Goal: Transaction & Acquisition: Purchase product/service

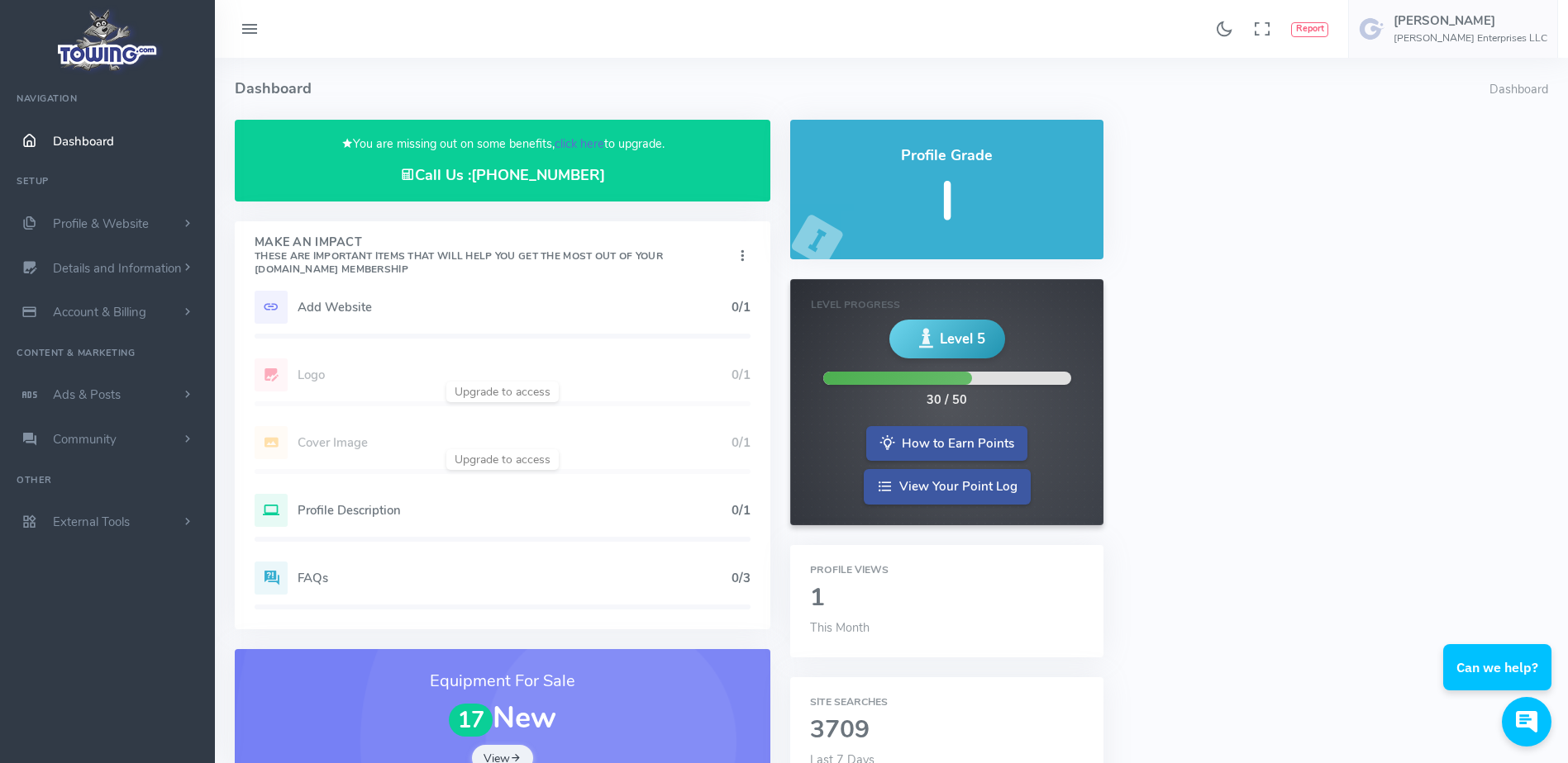
click at [573, 147] on link "click here" at bounding box center [579, 143] width 50 height 16
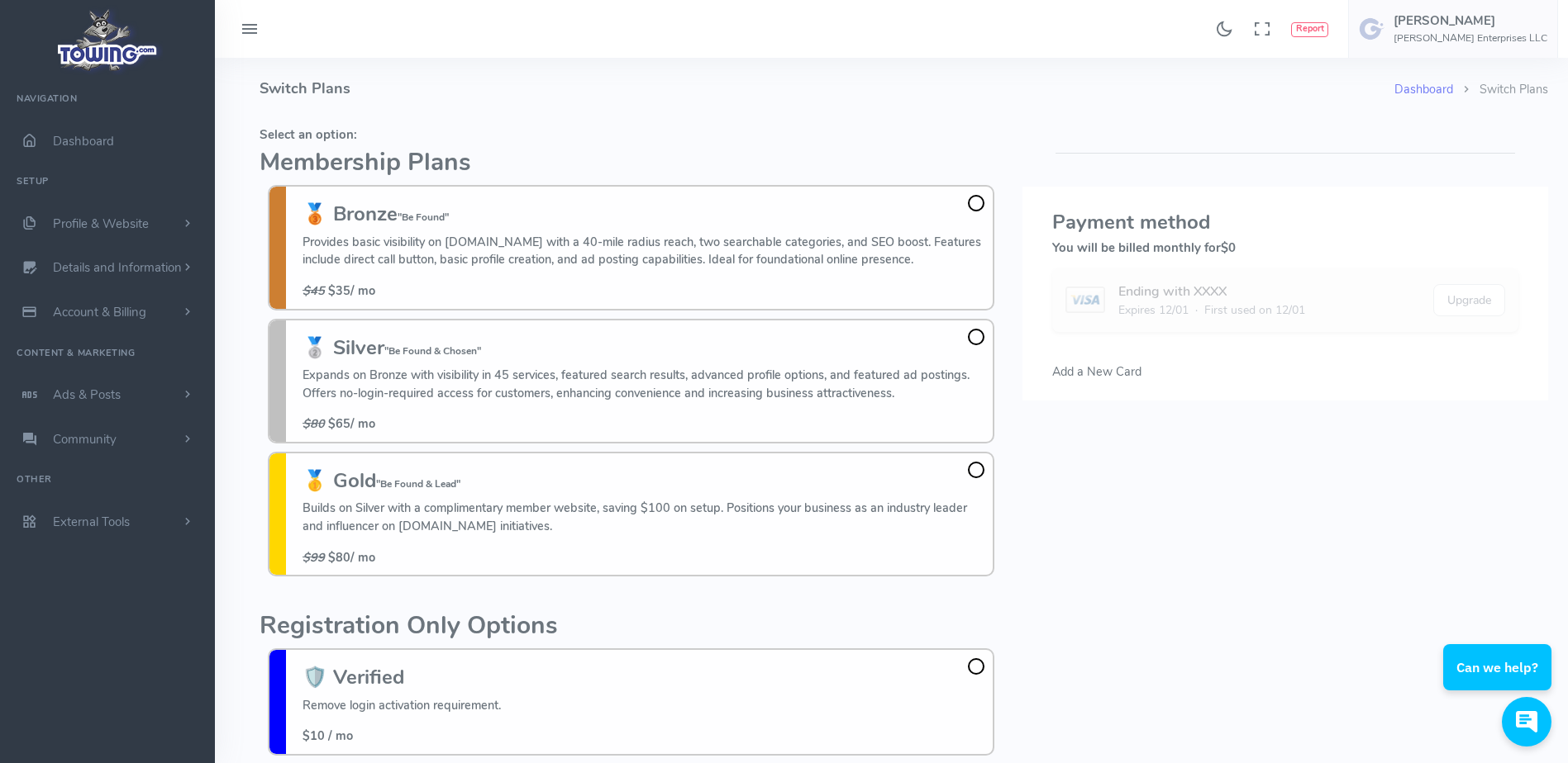
click at [485, 100] on h4 "Switch Plans" at bounding box center [827, 88] width 1135 height 62
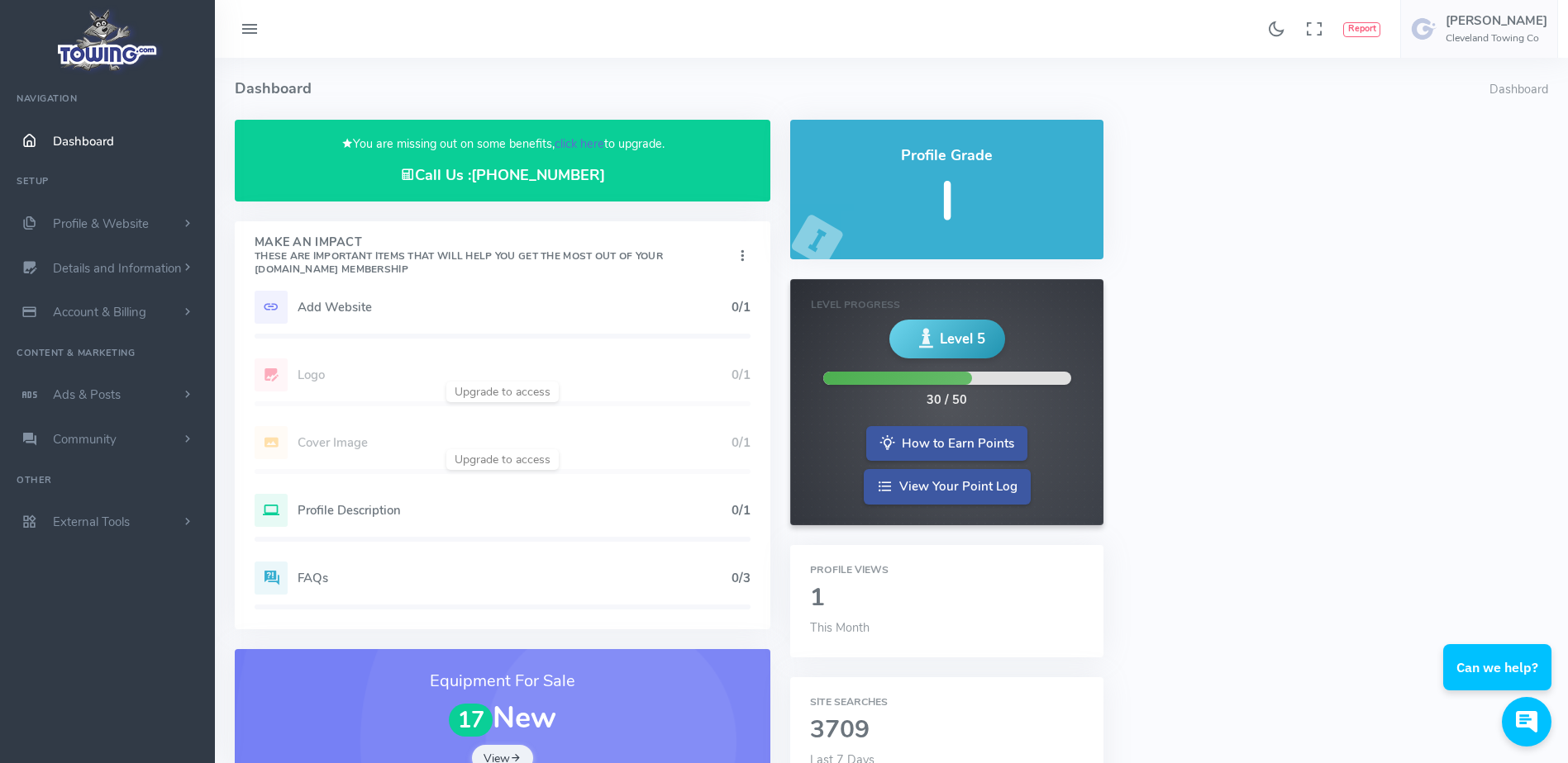
click at [576, 145] on link "click here" at bounding box center [579, 143] width 50 height 16
click at [593, 139] on link "click here" at bounding box center [579, 143] width 50 height 16
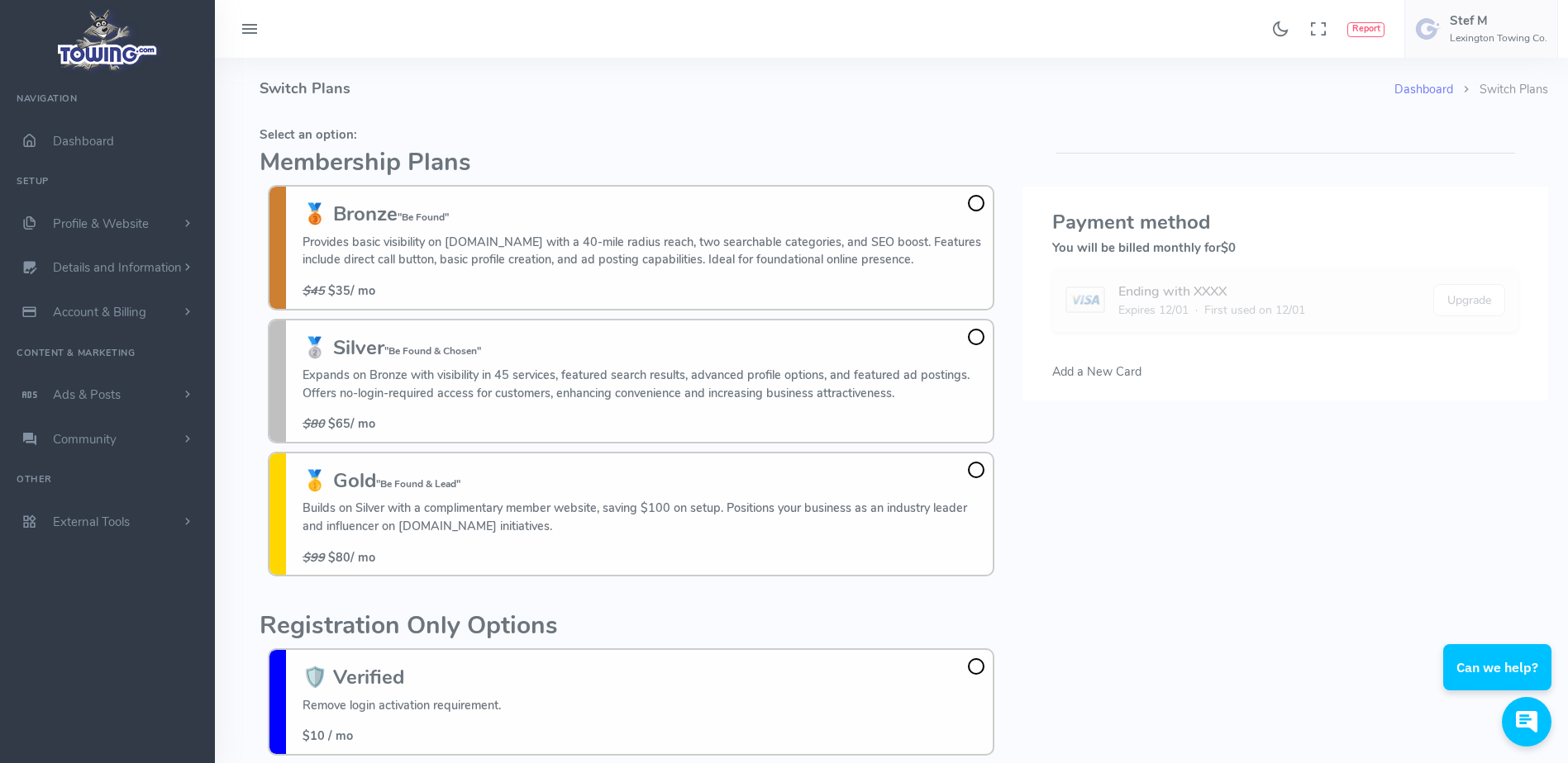
click at [850, 631] on h2 "Registration Only Options" at bounding box center [631, 626] width 743 height 27
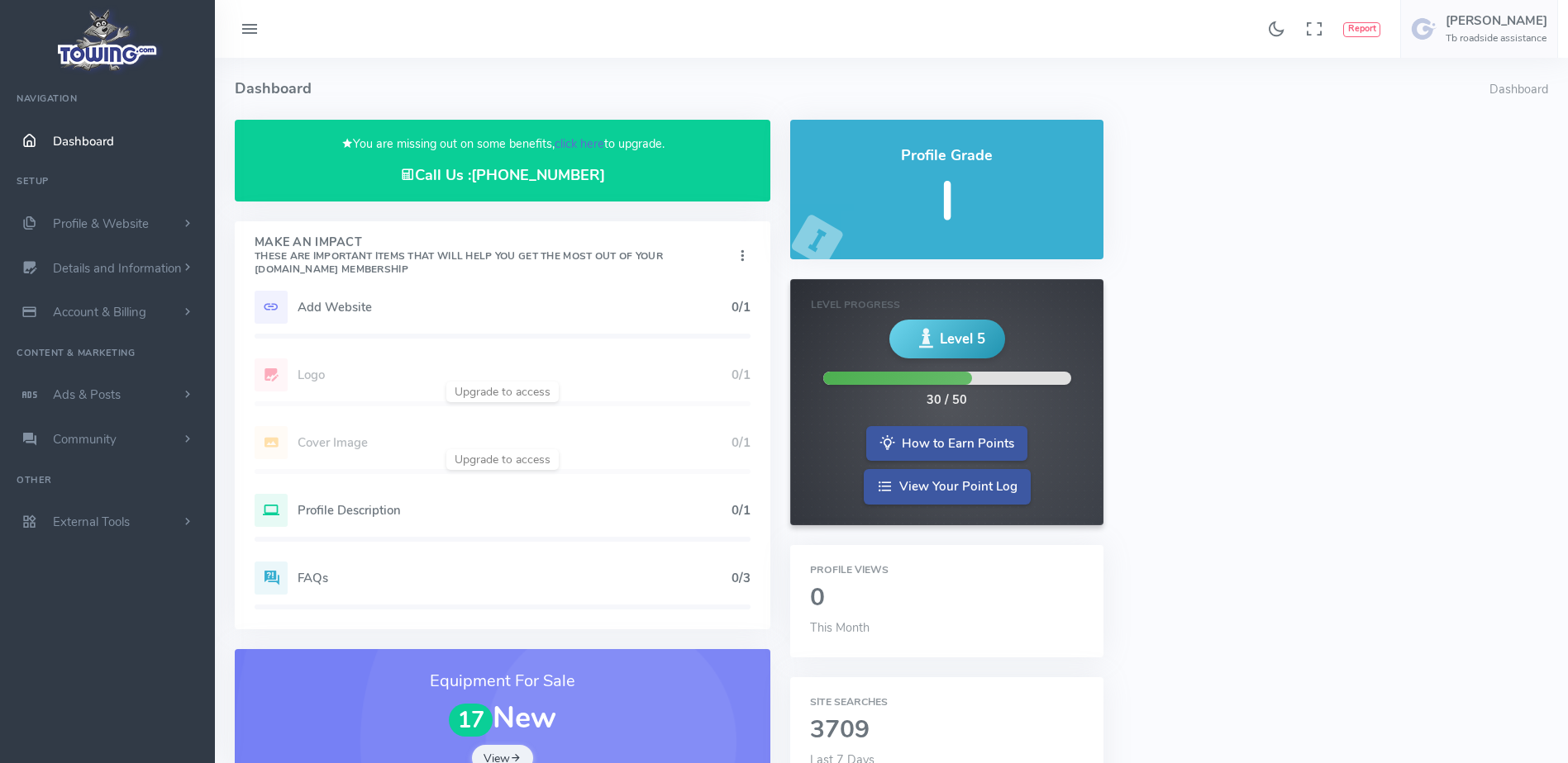
click at [579, 144] on link "click here" at bounding box center [579, 143] width 50 height 16
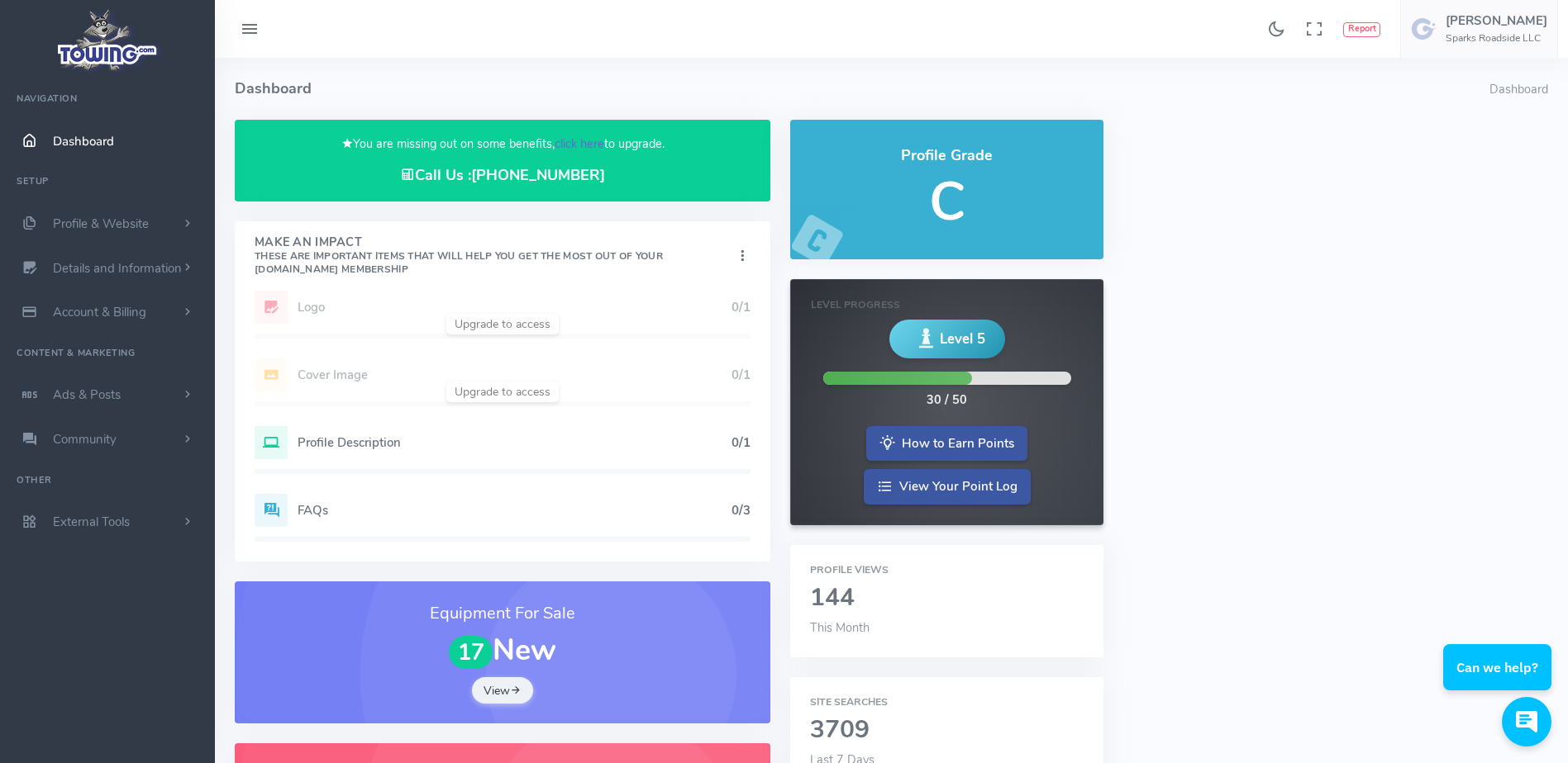
click at [582, 147] on link "click here" at bounding box center [579, 143] width 50 height 16
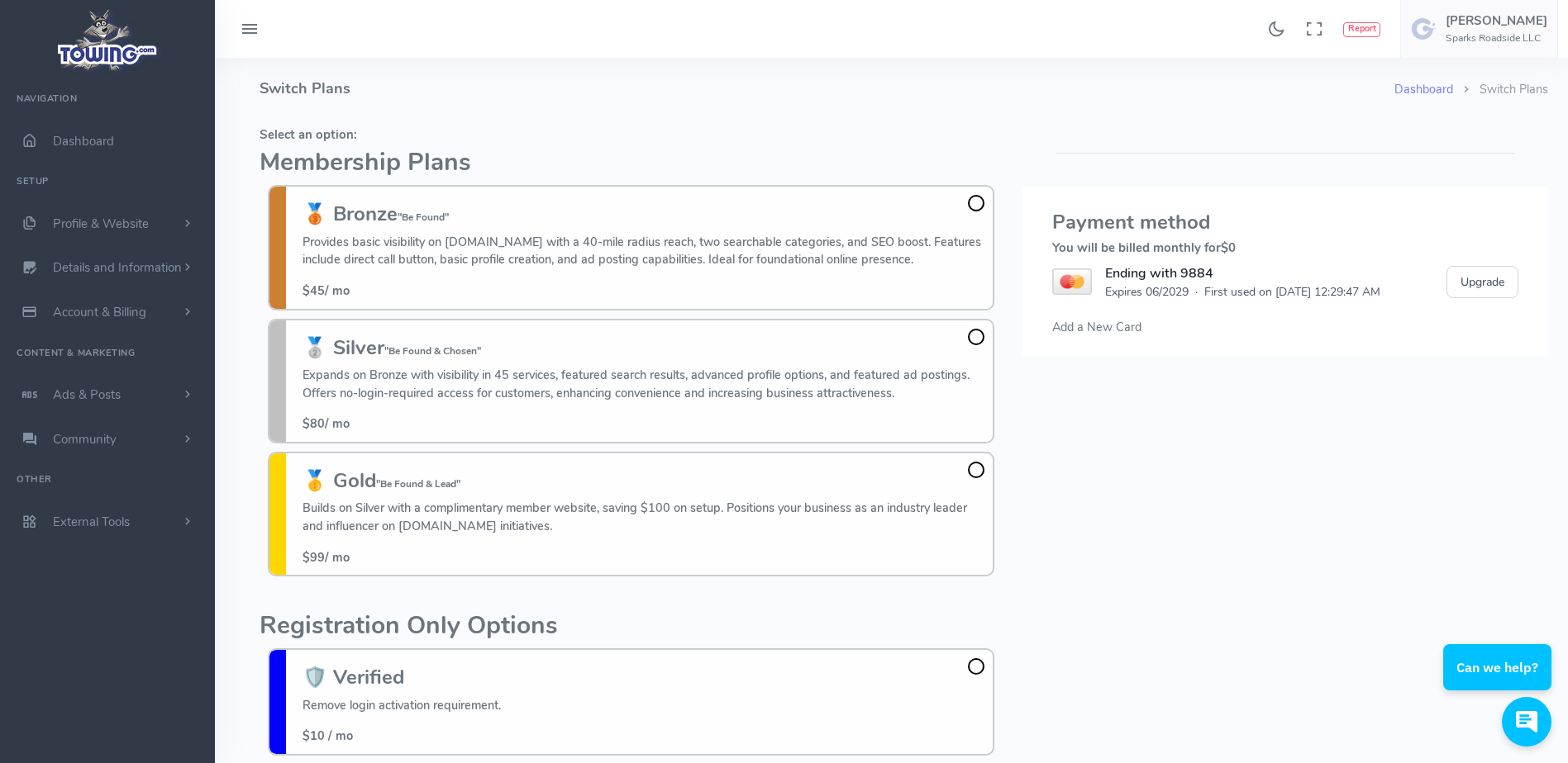
click at [531, 106] on h4 "Switch Plans" at bounding box center [827, 88] width 1135 height 62
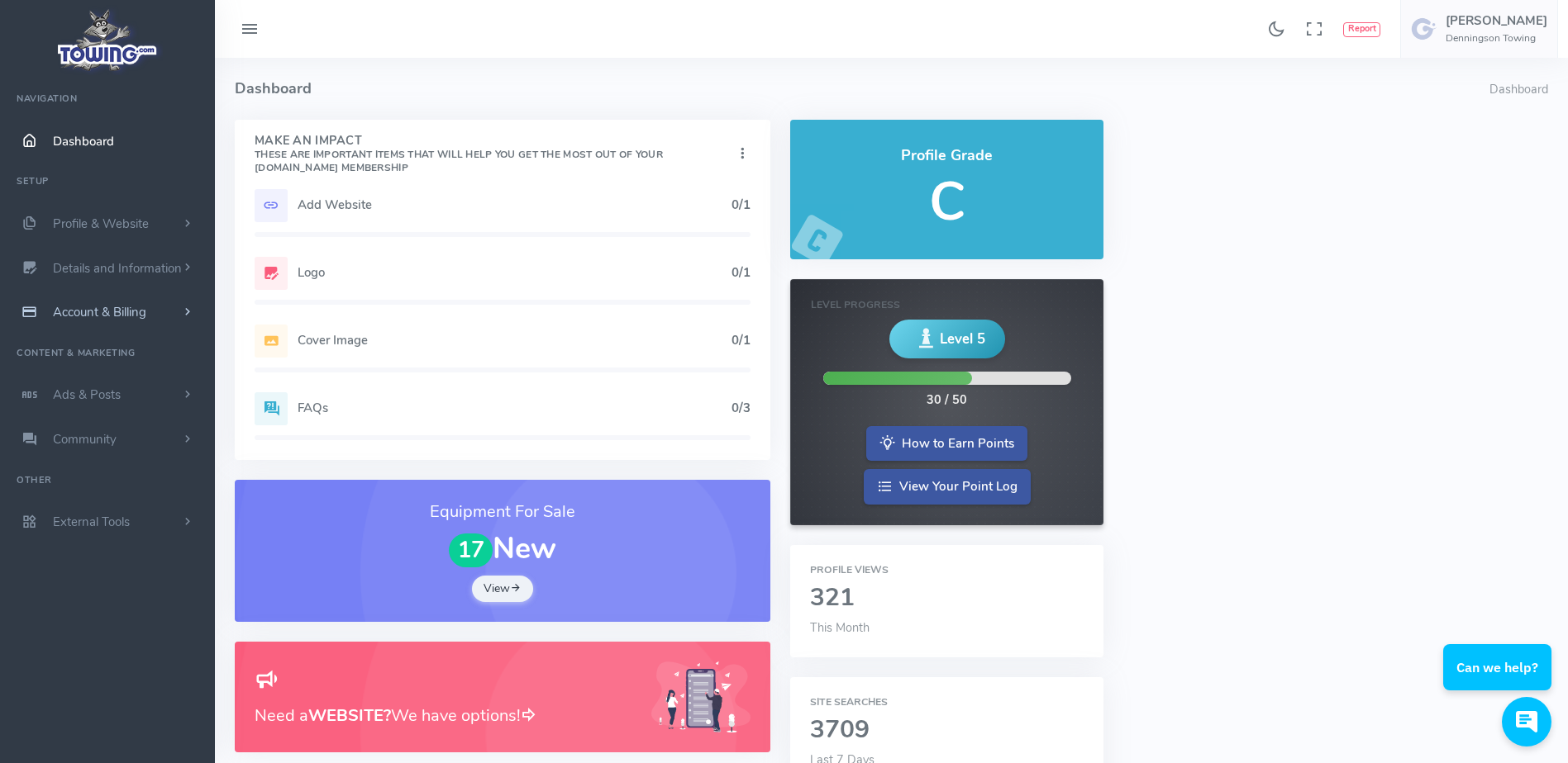
click at [158, 311] on link "Account & Billing" at bounding box center [107, 312] width 215 height 45
click at [118, 497] on link "Cancel" at bounding box center [128, 495] width 174 height 33
click at [117, 497] on link "Cancel" at bounding box center [128, 495] width 174 height 33
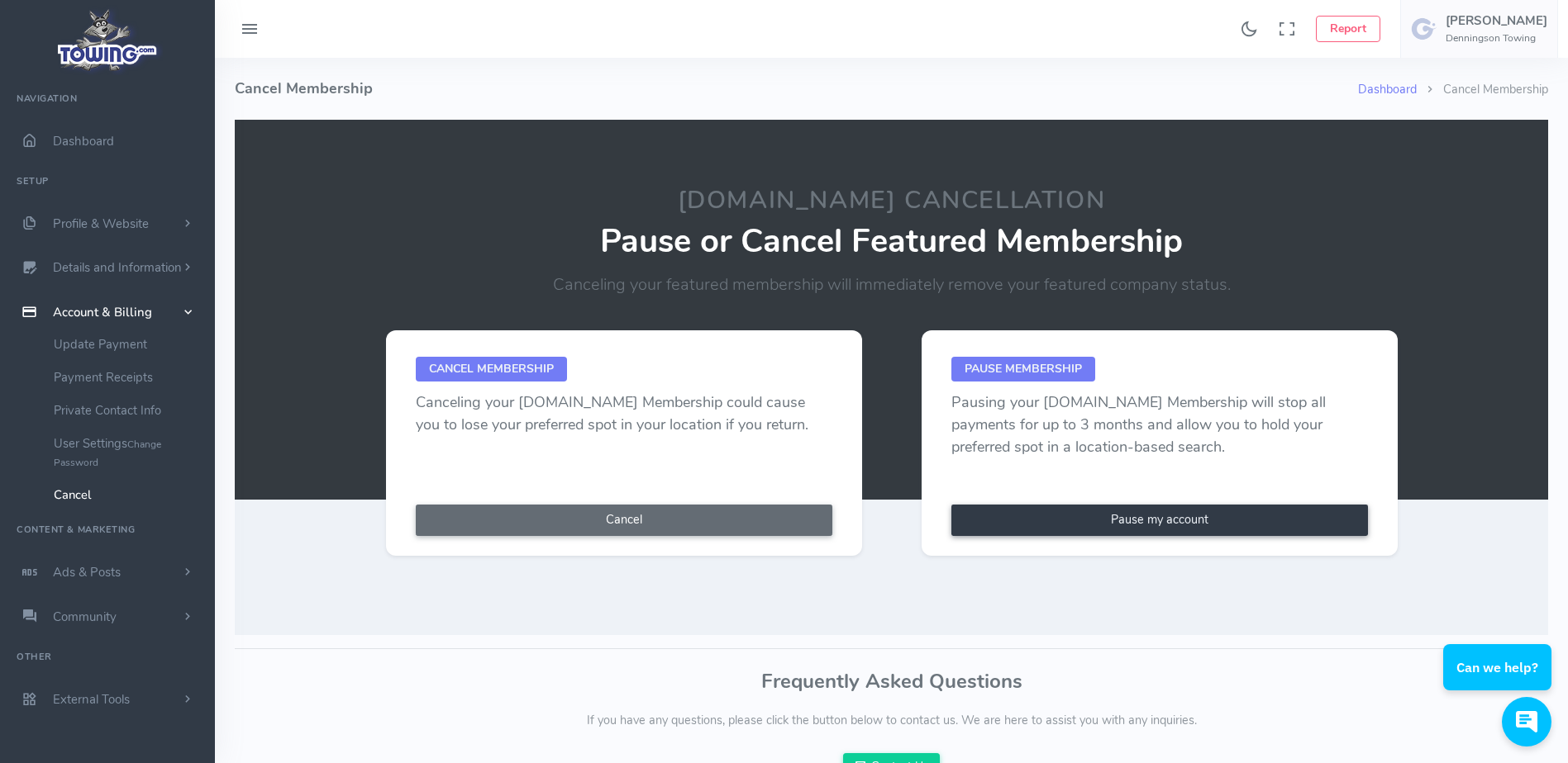
click at [642, 523] on button "Cancel" at bounding box center [623, 520] width 416 height 32
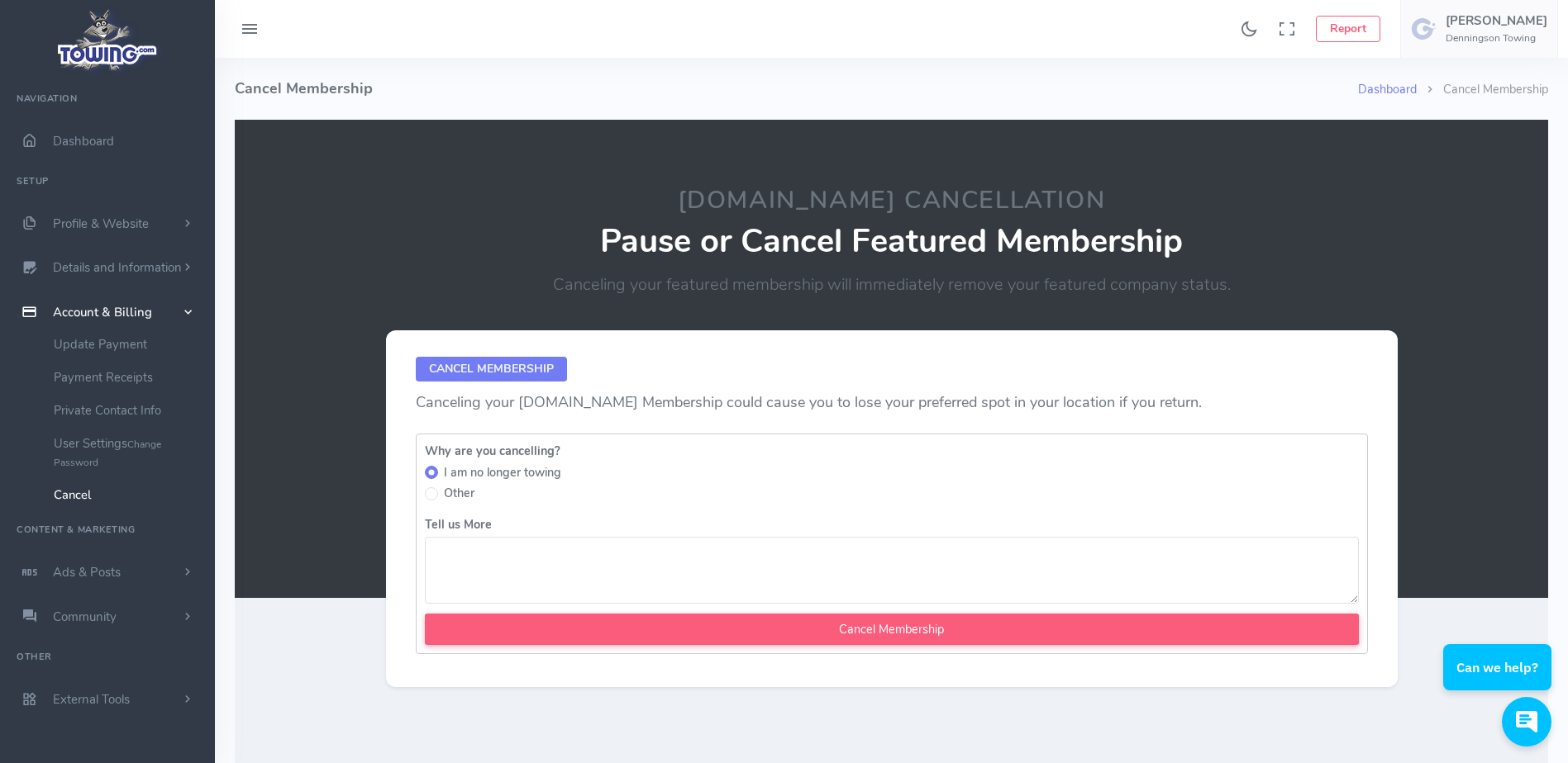
click at [536, 556] on textarea "Tell us More" at bounding box center [892, 570] width 934 height 67
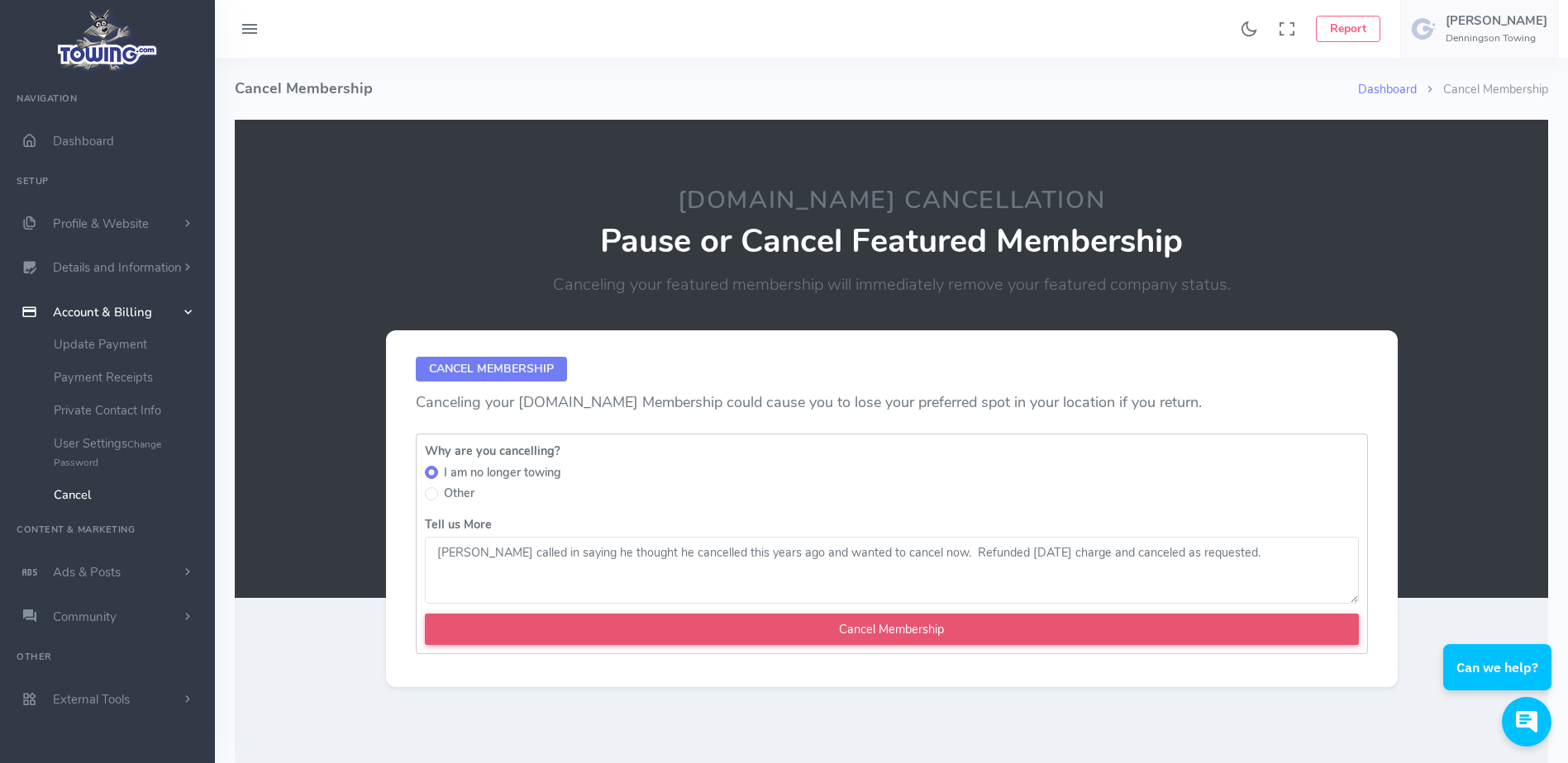
type textarea "Joel called in saying he thought he cancelled this years ago and wanted to canc…"
drag, startPoint x: 544, startPoint y: 624, endPoint x: 535, endPoint y: 636, distance: 15.0
click at [535, 636] on input "Cancel Membership" at bounding box center [892, 629] width 934 height 32
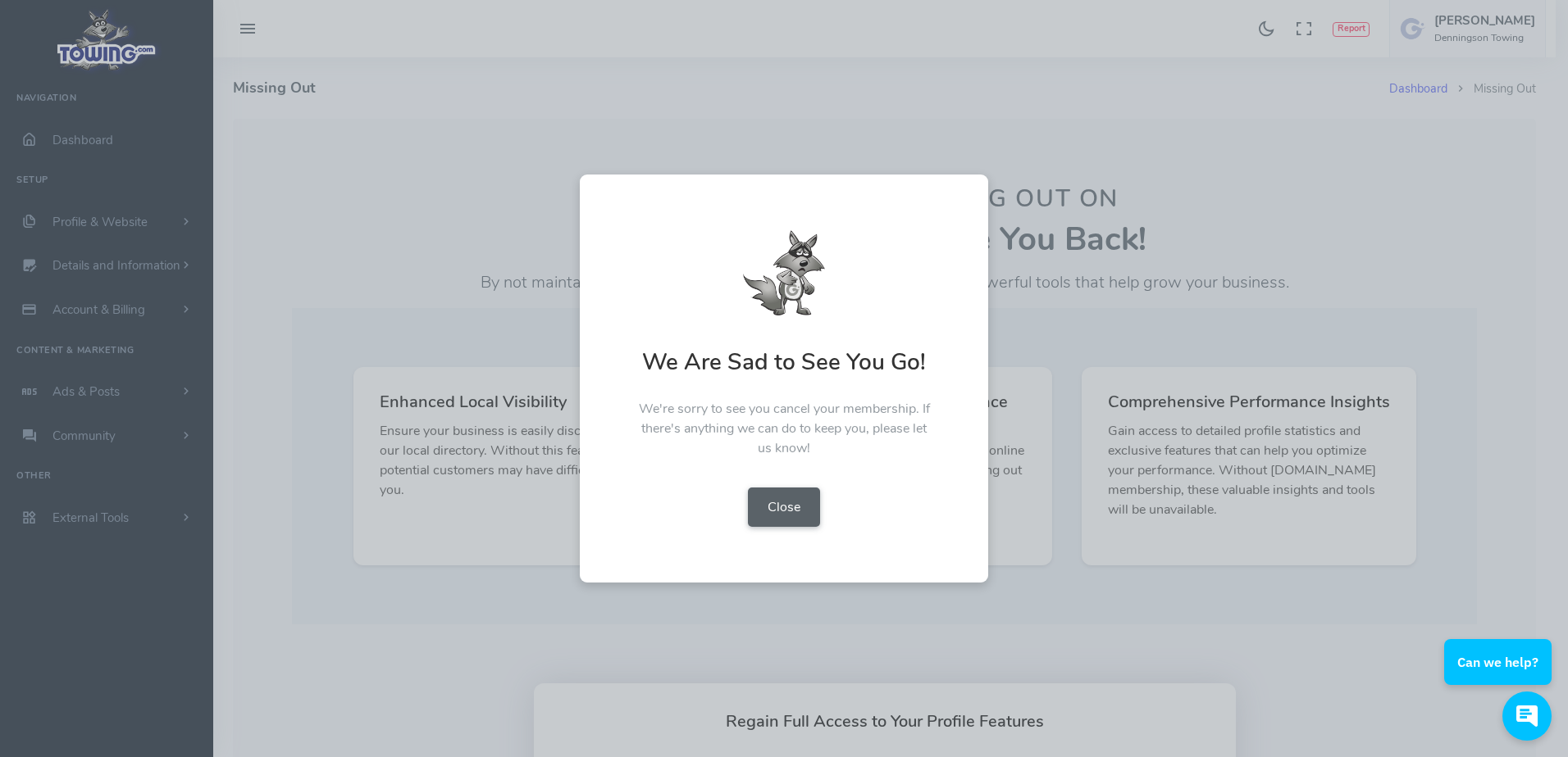
click at [785, 499] on button "Close" at bounding box center [784, 507] width 72 height 39
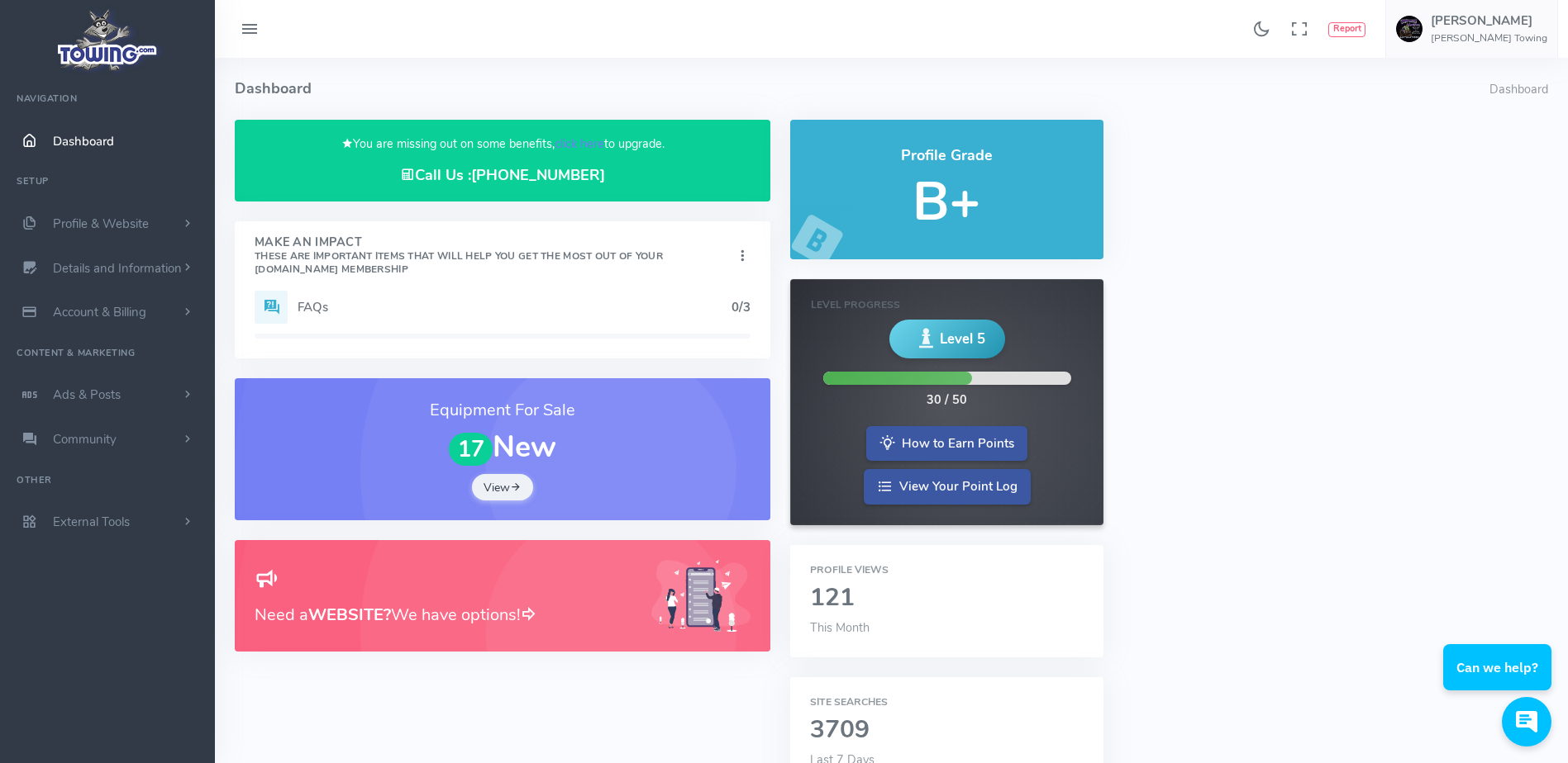
click at [325, 81] on h4 "Dashboard" at bounding box center [862, 88] width 1254 height 62
click at [576, 134] on div "You are missing out on some benefits, click here to upgrade. Call Us : 1-877-44…" at bounding box center [503, 160] width 535 height 72
click at [576, 141] on link "click here" at bounding box center [579, 143] width 50 height 16
click at [591, 149] on link "click here" at bounding box center [579, 143] width 50 height 16
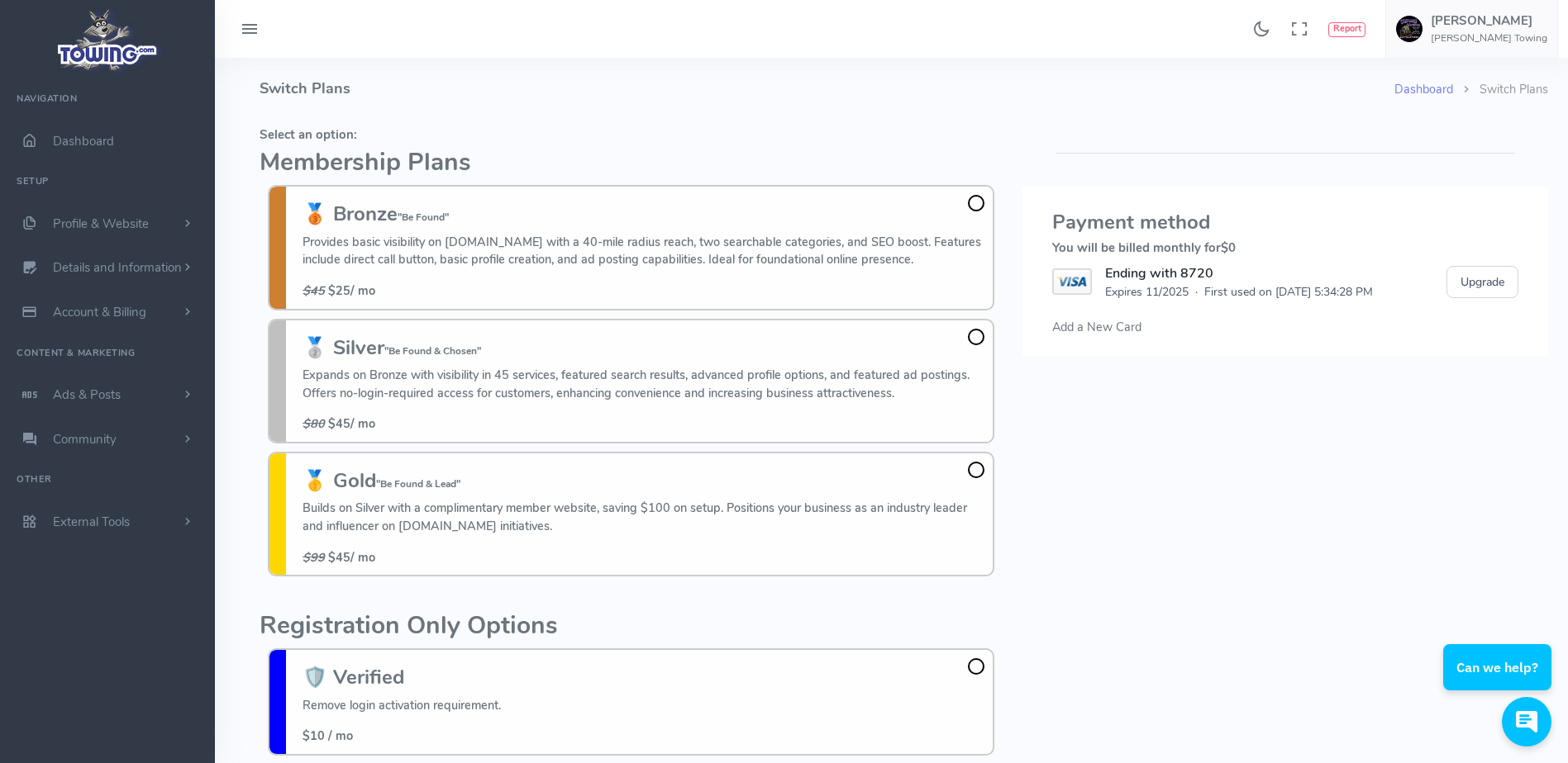
click at [596, 133] on h5 "Select an option:" at bounding box center [631, 135] width 743 height 13
click at [576, 116] on h4 "Switch Plans" at bounding box center [827, 88] width 1135 height 62
click at [673, 123] on fieldset "Select an option: Membership Plans 🥉 Bronze "Be Found" Provides basic visibilit…" at bounding box center [631, 352] width 743 height 465
click at [660, 123] on fieldset "Select an option: Membership Plans 🥉 Bronze "Be Found" Provides basic visibilit…" at bounding box center [631, 352] width 743 height 465
click at [634, 131] on h5 "Select an option:" at bounding box center [631, 135] width 743 height 13
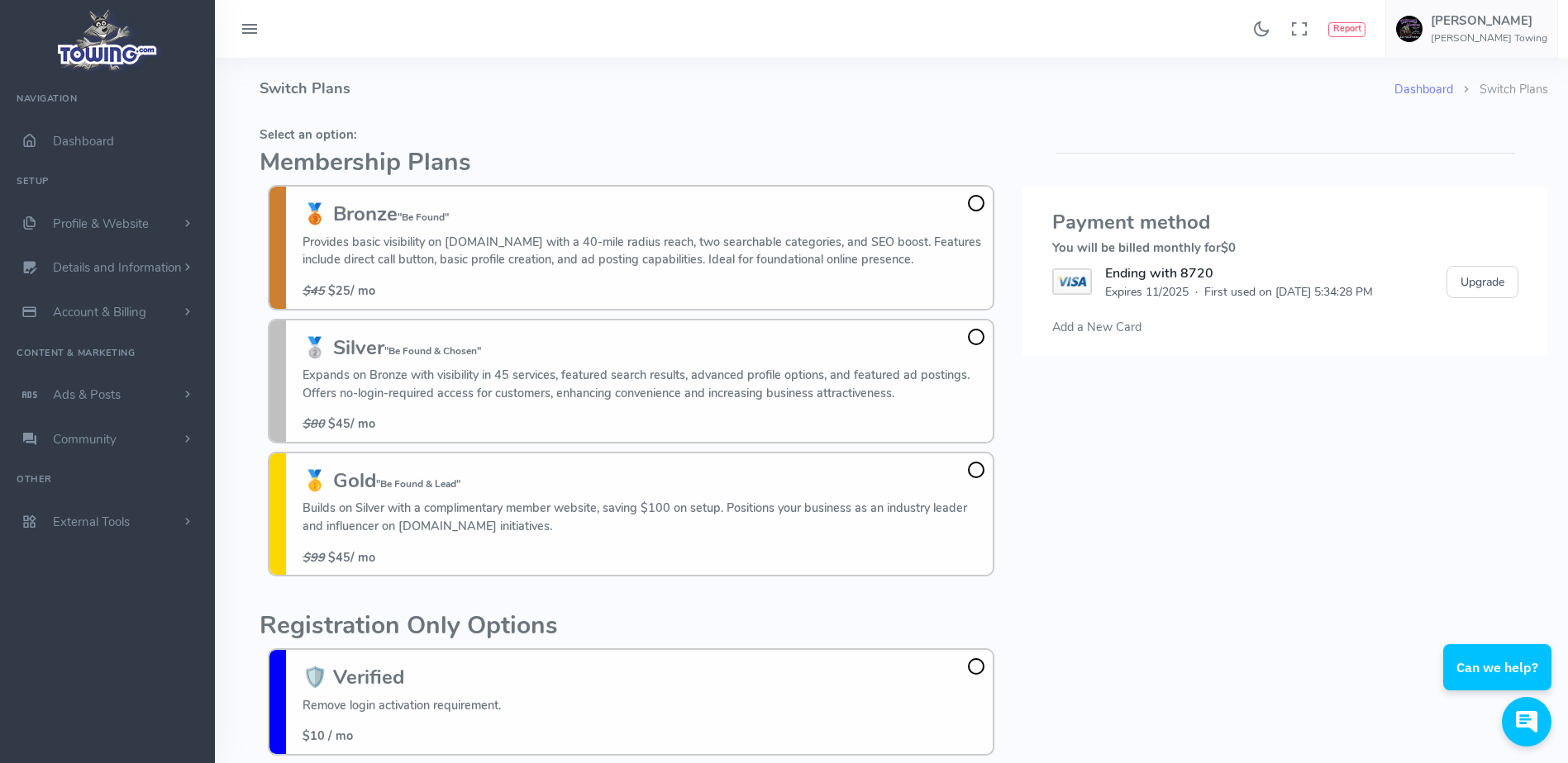
click at [718, 111] on h4 "Switch Plans" at bounding box center [827, 88] width 1135 height 62
click at [692, 106] on h4 "Switch Plans" at bounding box center [827, 88] width 1135 height 62
click at [971, 471] on span at bounding box center [975, 470] width 16 height 16
click at [0, 0] on input "🥇 Gold "Be Found & Lead" Builds on Silver with a complimentary member website, …" at bounding box center [0, 0] width 0 height 0
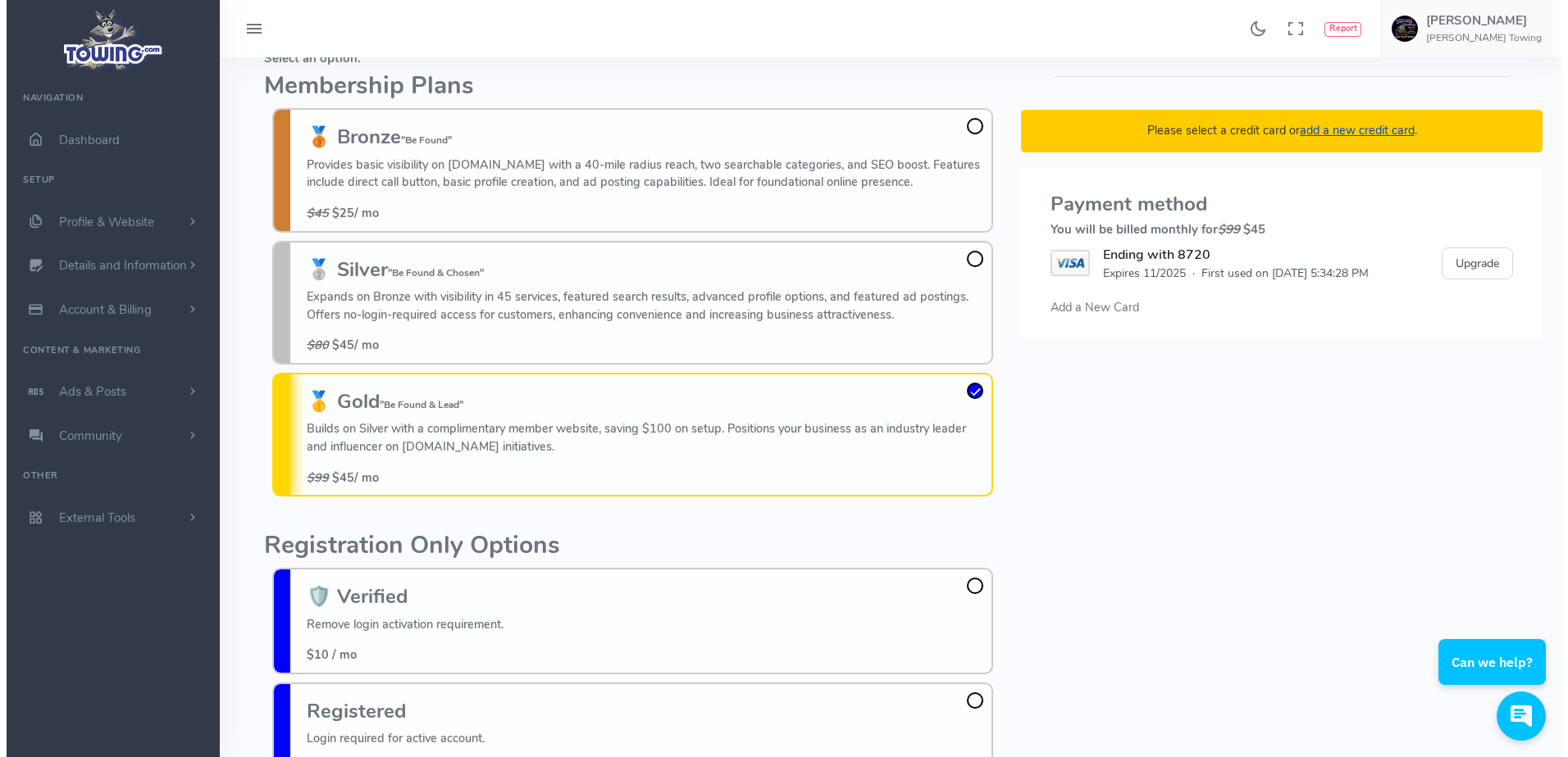
scroll to position [119, 0]
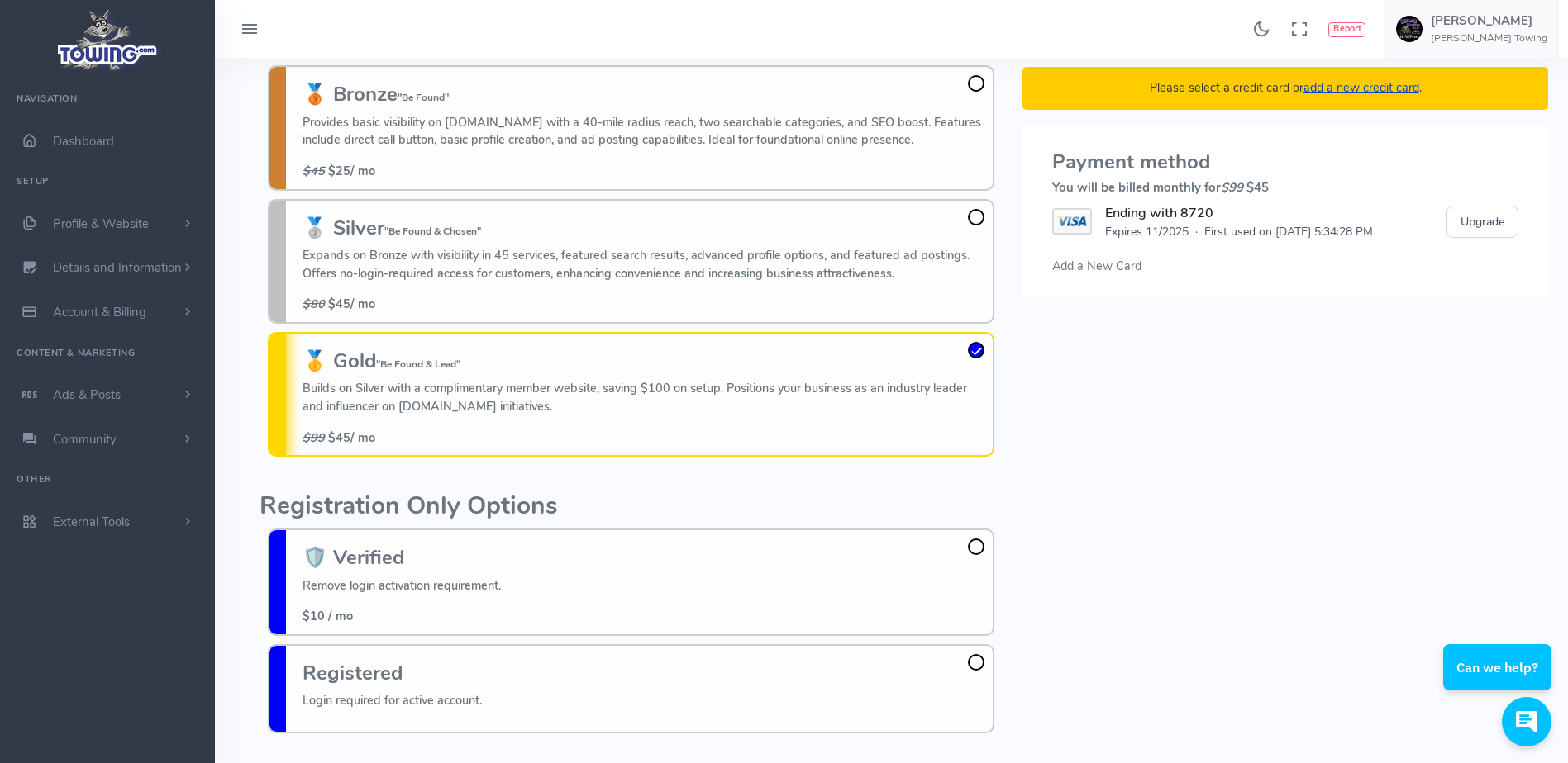
click at [1357, 83] on link "add a new credit card" at bounding box center [1361, 87] width 116 height 16
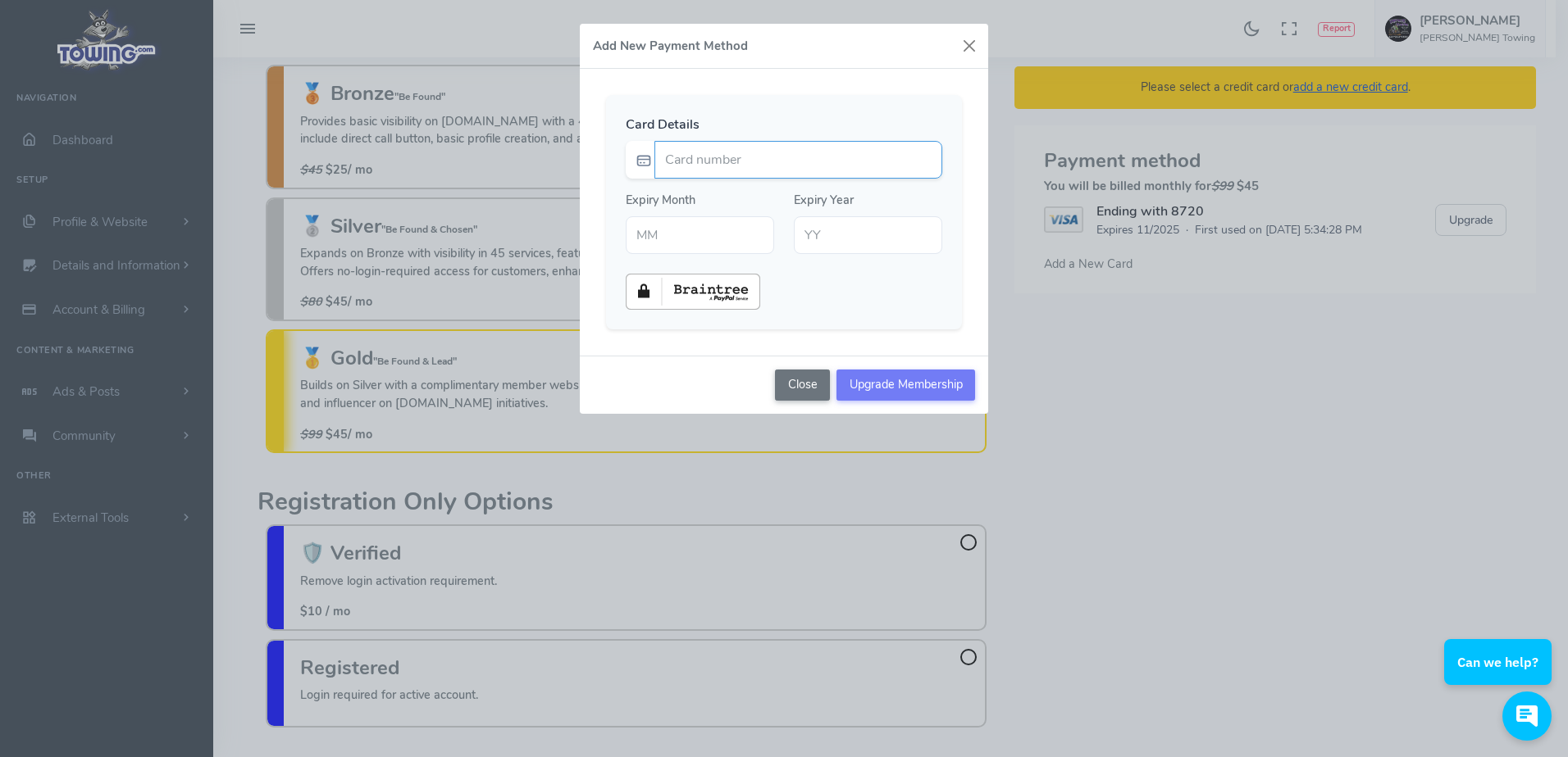
click at [928, 159] on input "Card number" at bounding box center [798, 160] width 287 height 38
type input "4246320026018760"
click at [878, 107] on div "Card Details 4246320026018760 Expiry Month" at bounding box center [784, 212] width 356 height 234
click at [705, 240] on input "text" at bounding box center [699, 235] width 148 height 38
type input "01"
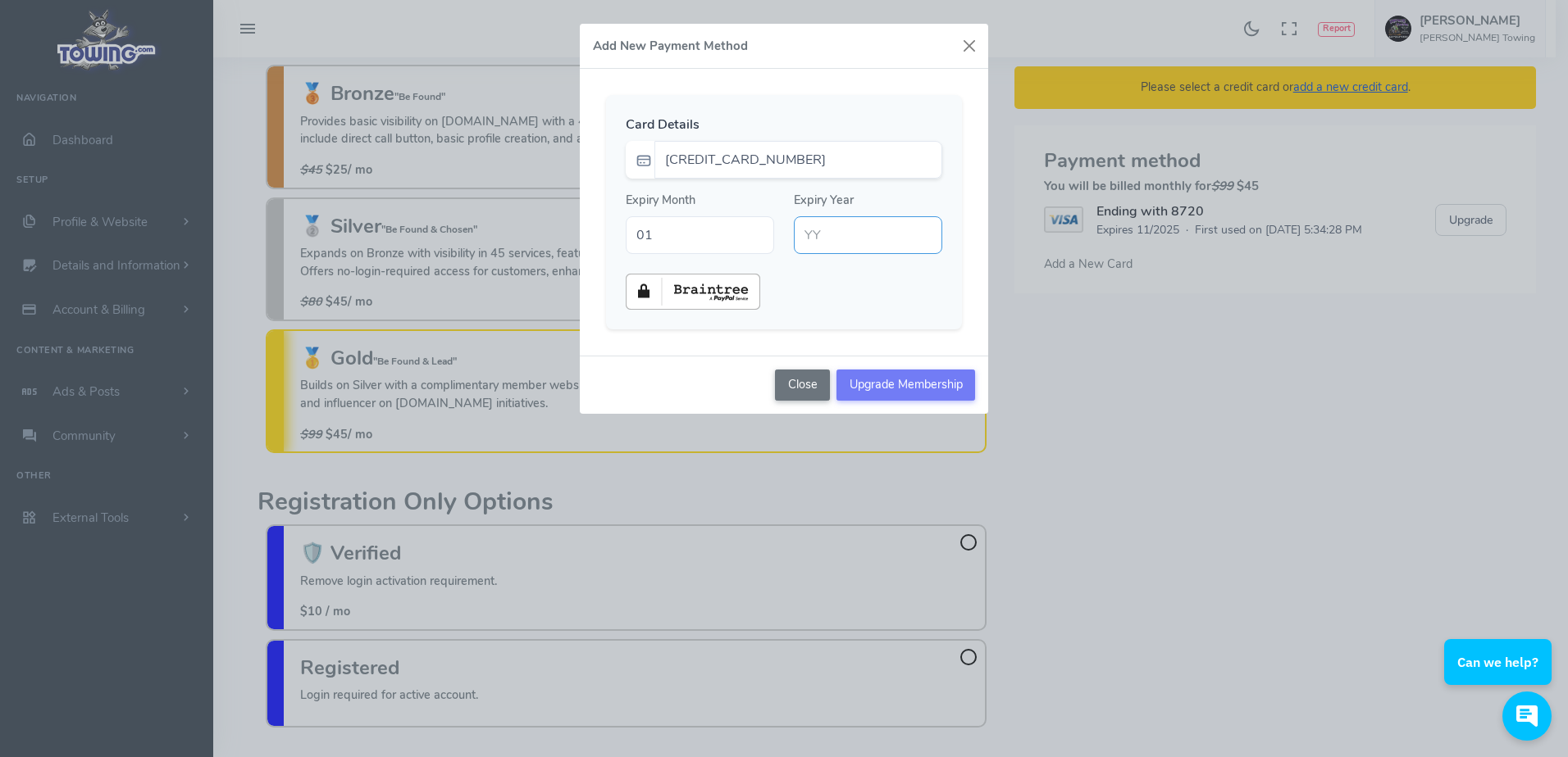
click at [834, 243] on input "text" at bounding box center [868, 235] width 148 height 38
type input "28"
click at [843, 305] on div at bounding box center [783, 292] width 336 height 36
drag, startPoint x: 886, startPoint y: 384, endPoint x: 868, endPoint y: 384, distance: 18.0
click at [868, 384] on input "Upgrade Membership" at bounding box center [906, 385] width 139 height 31
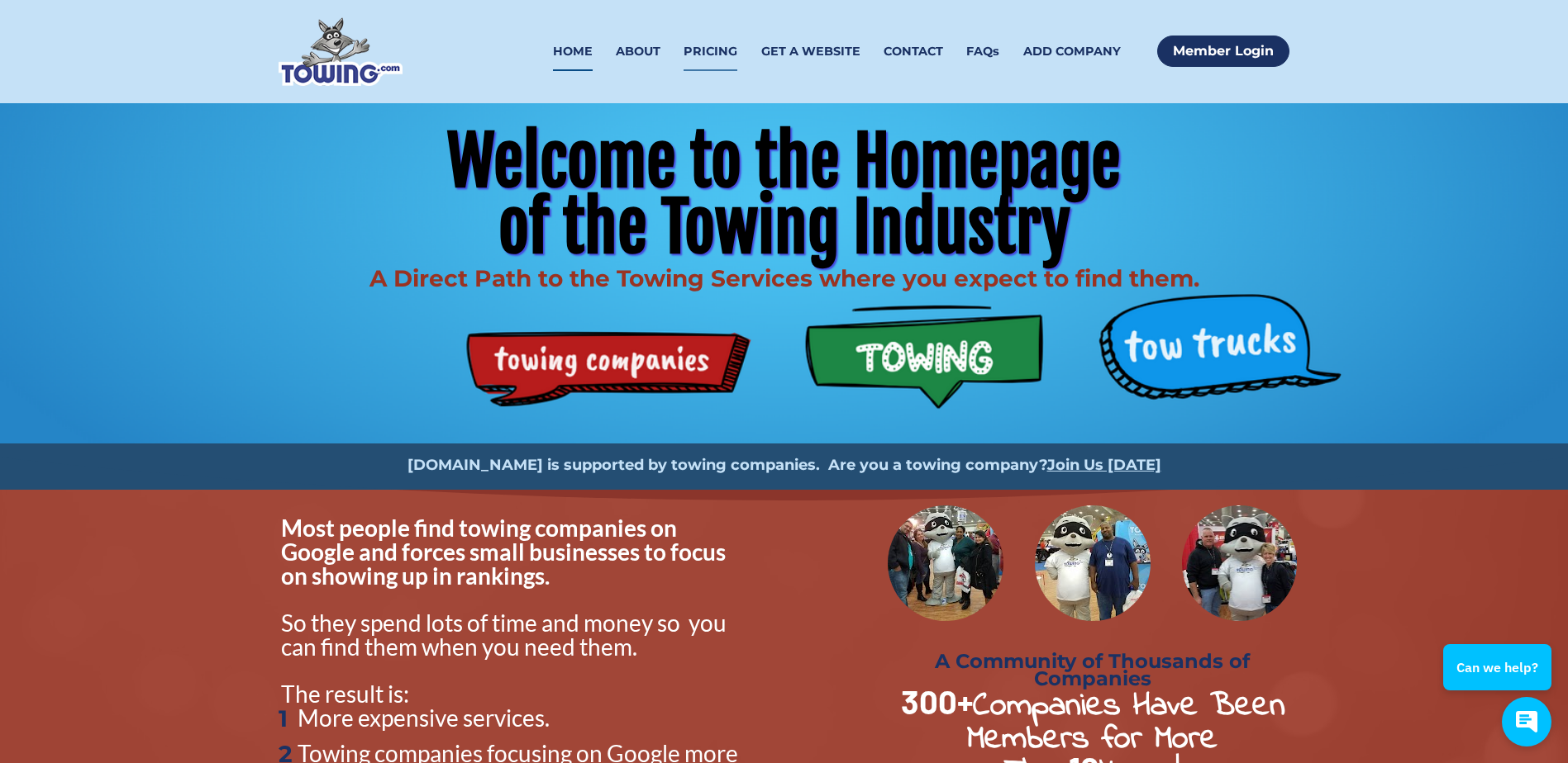
click at [721, 48] on link "PRICING" at bounding box center [711, 52] width 54 height 38
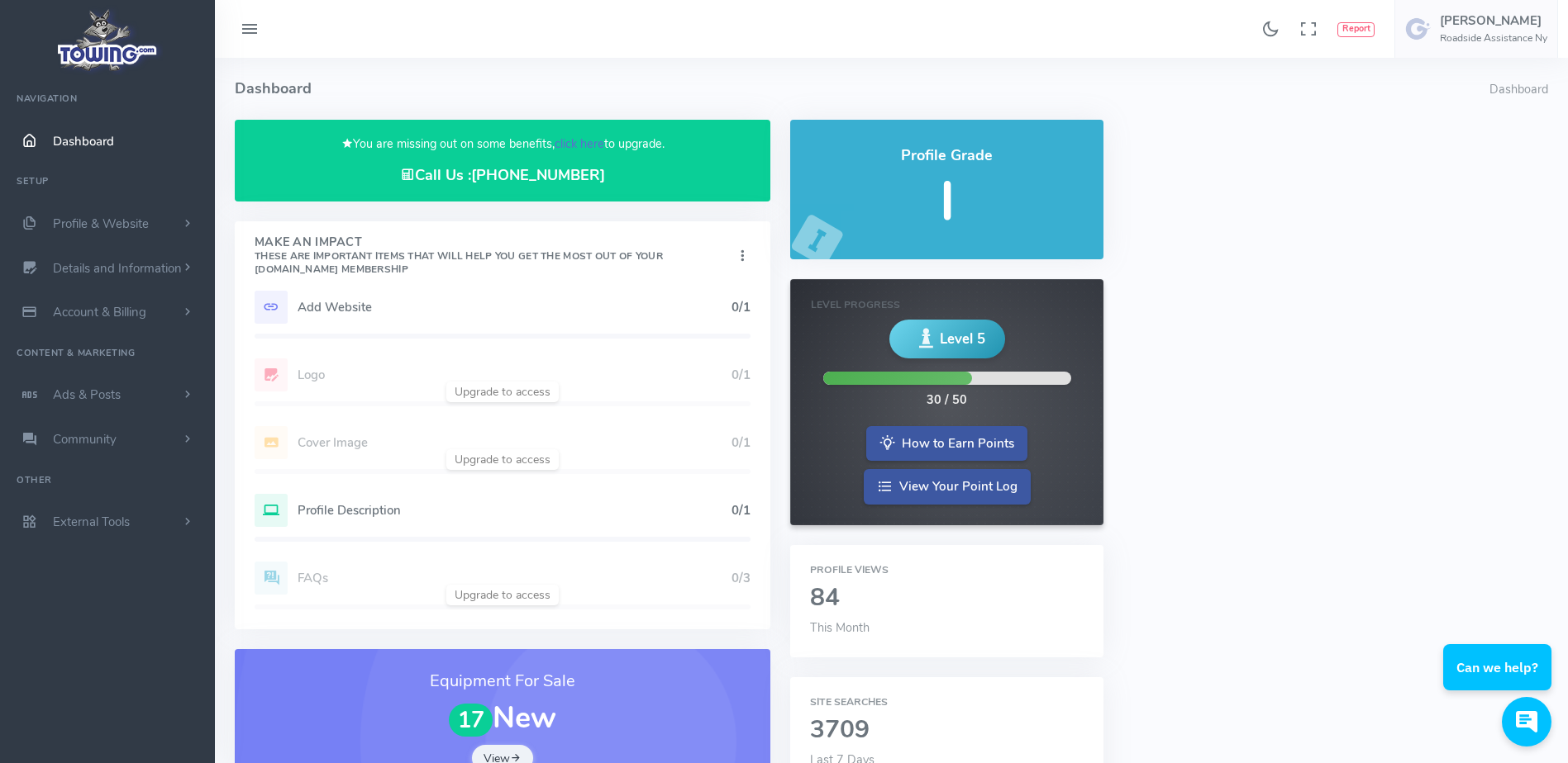
click at [574, 143] on link "click here" at bounding box center [579, 143] width 50 height 16
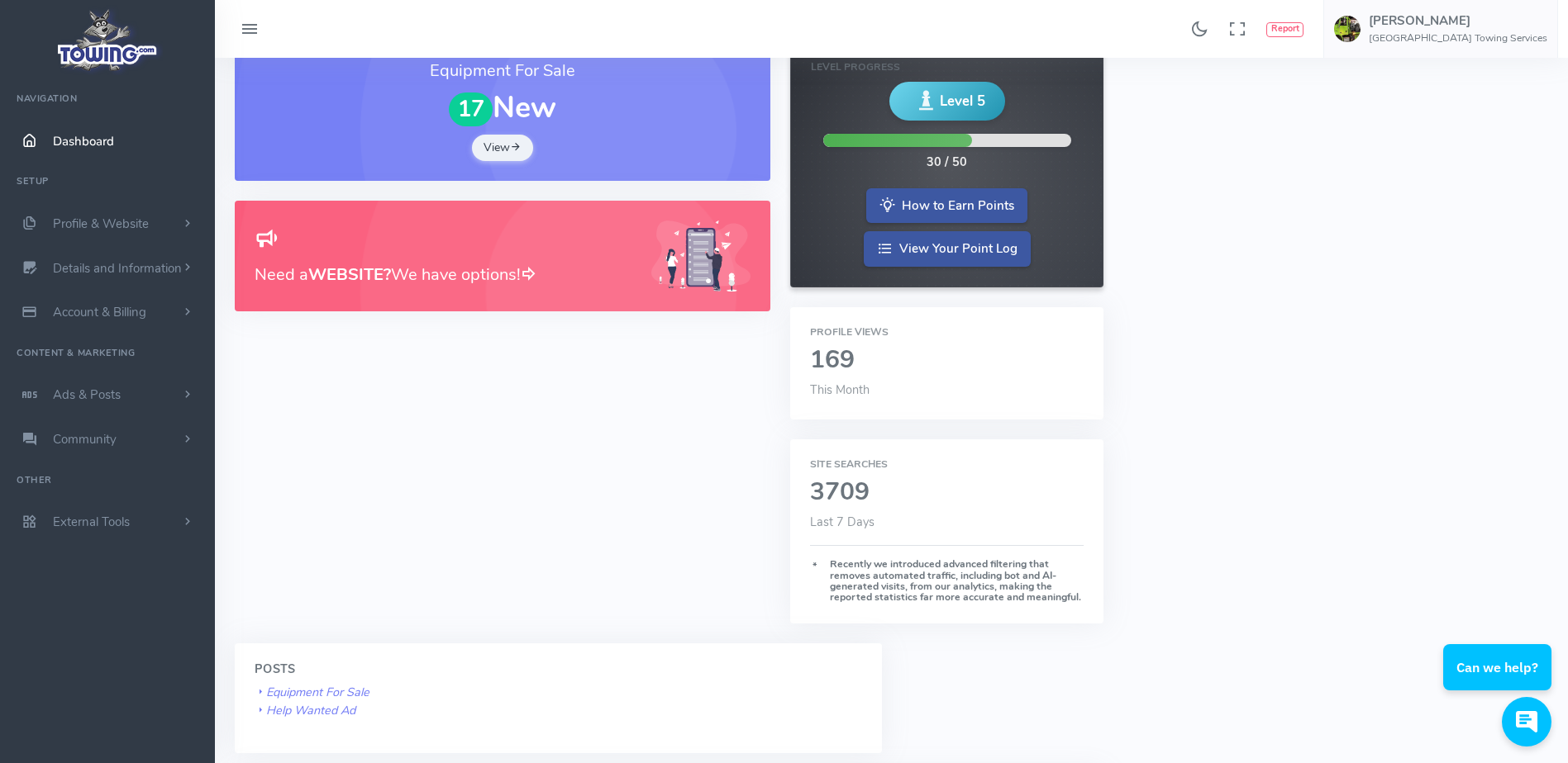
scroll to position [239, 0]
click at [876, 403] on div "Profile Views 169 This Month" at bounding box center [947, 362] width 314 height 112
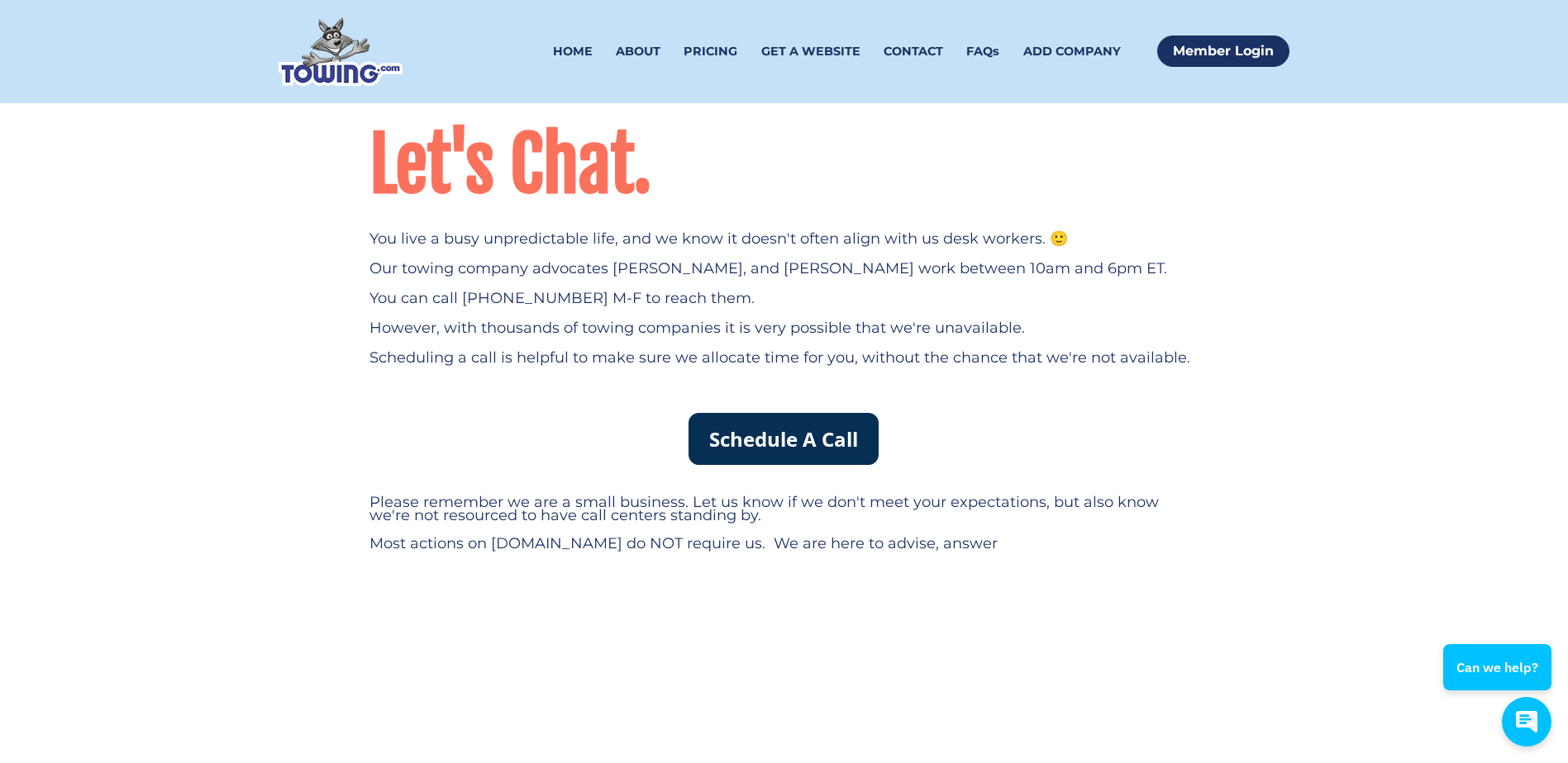
click at [832, 457] on link "Schedule A Call" at bounding box center [784, 439] width 190 height 52
click at [577, 45] on link "HOME" at bounding box center [572, 52] width 39 height 38
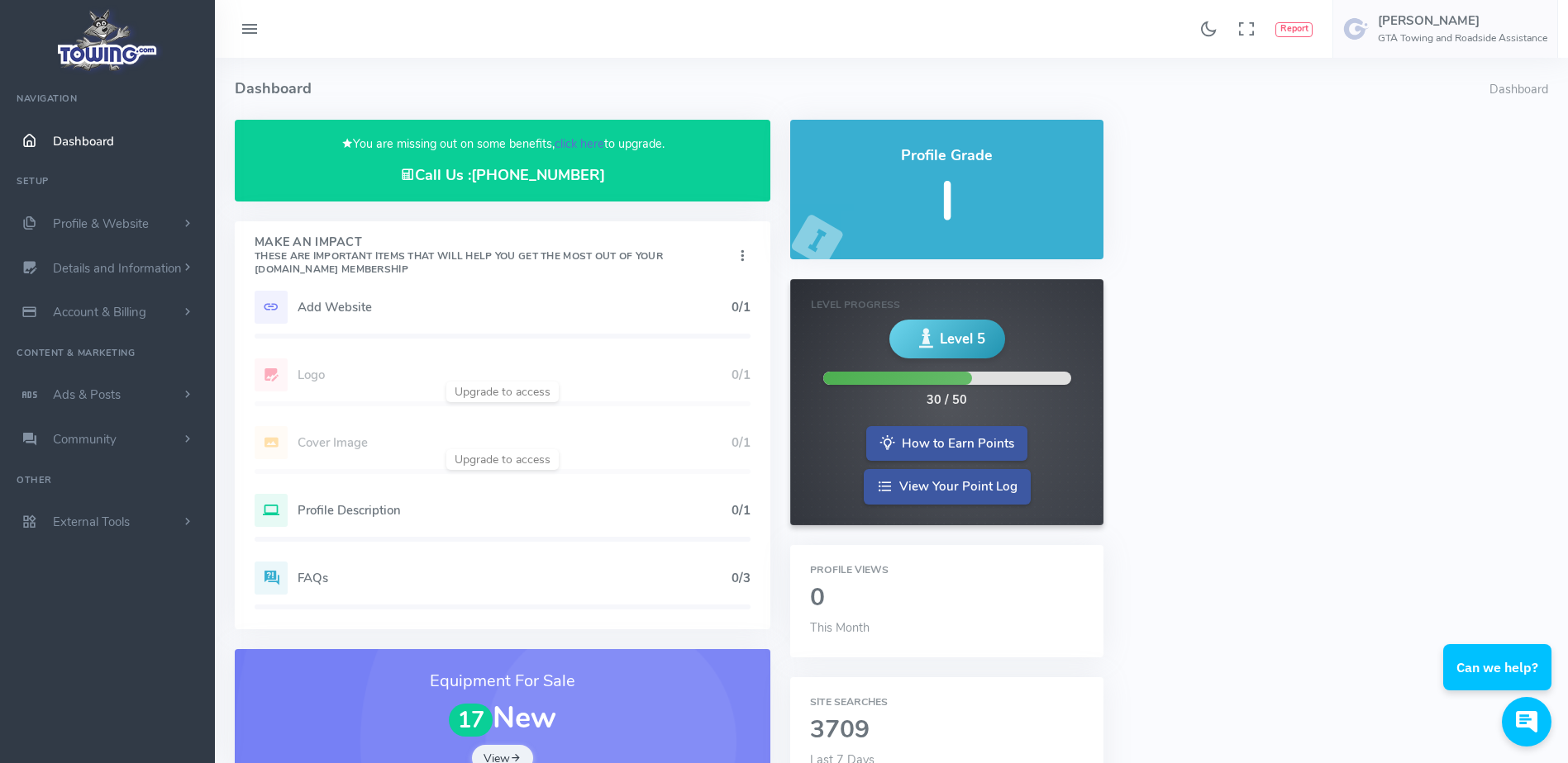
click at [579, 145] on link "click here" at bounding box center [579, 143] width 50 height 16
click at [576, 139] on link "click here" at bounding box center [579, 143] width 50 height 16
